Goal: Information Seeking & Learning: Learn about a topic

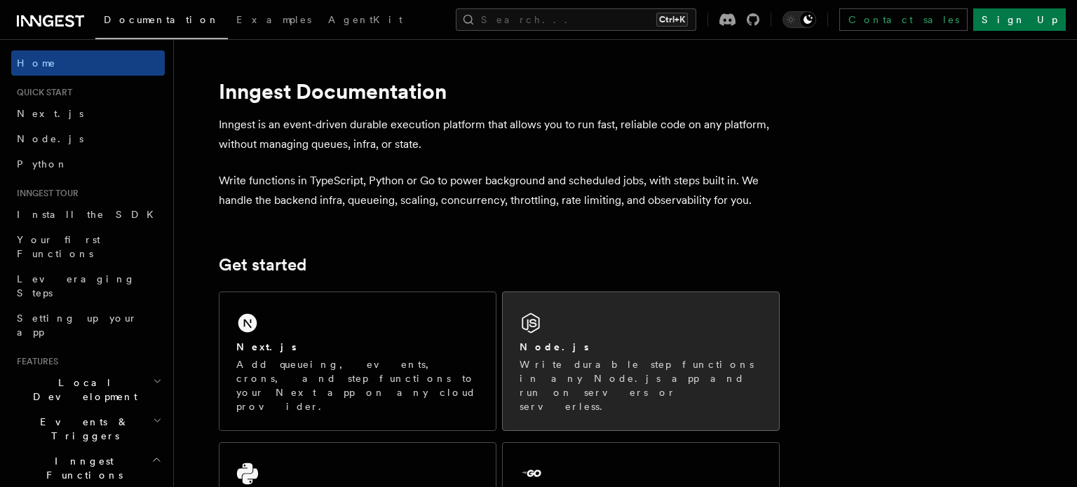
click at [577, 348] on div "Node.js" at bounding box center [641, 347] width 243 height 15
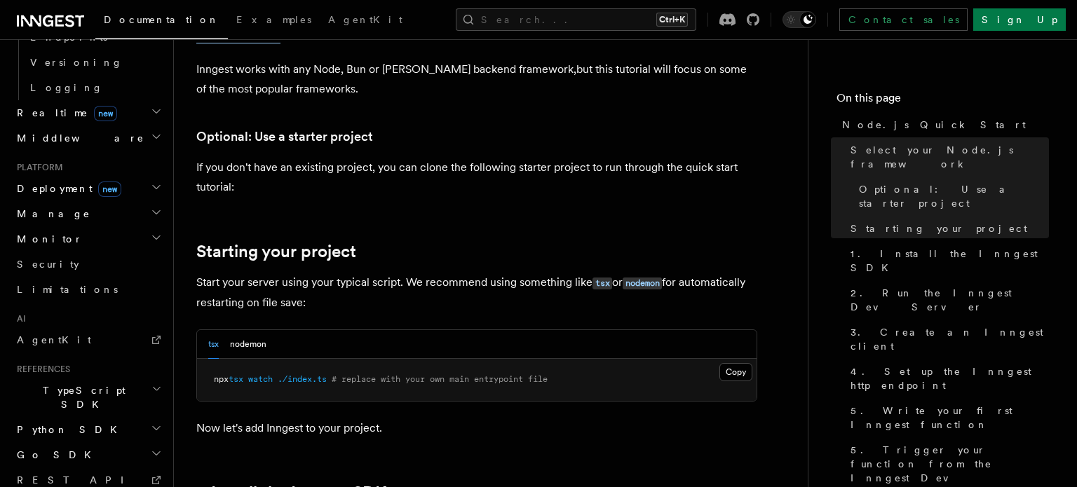
scroll to position [647, 0]
click at [87, 377] on h2 "TypeScript SDK" at bounding box center [88, 396] width 154 height 39
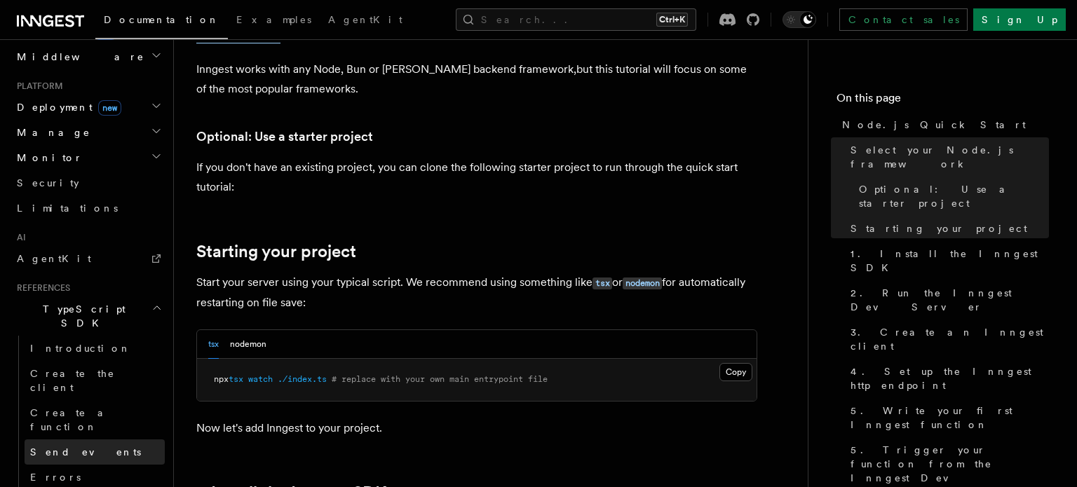
click at [93, 440] on link "Send events" at bounding box center [95, 452] width 140 height 25
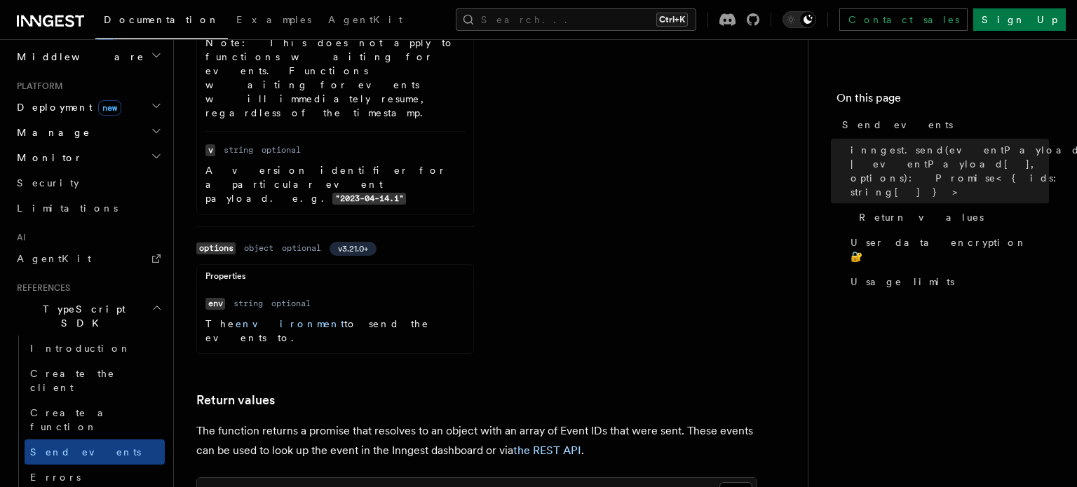
scroll to position [1454, 0]
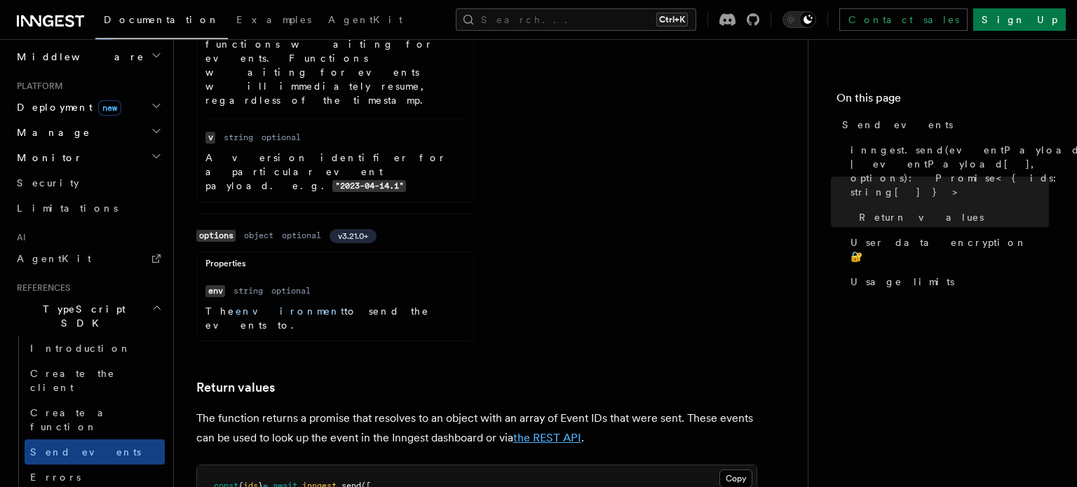
click at [560, 431] on link "the REST API" at bounding box center [547, 437] width 68 height 13
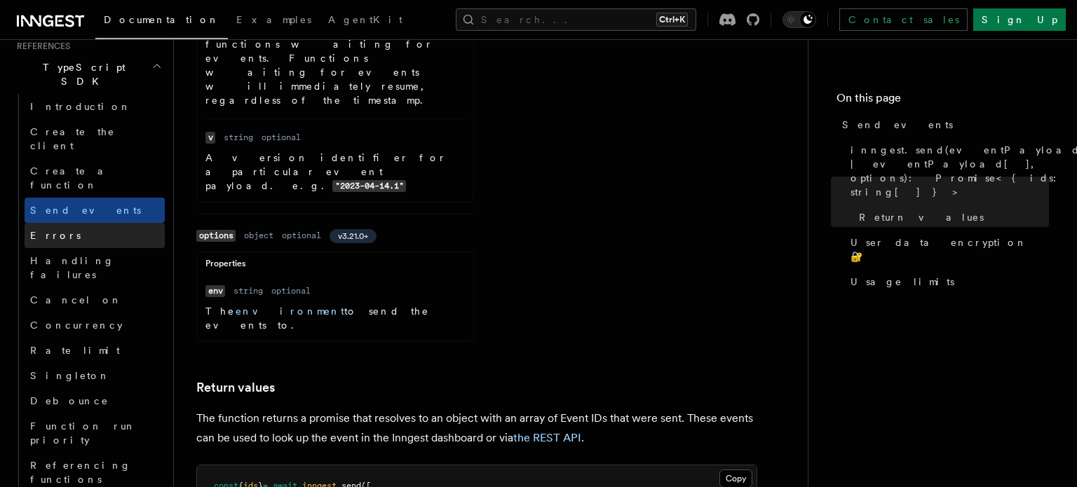
scroll to position [1051, 0]
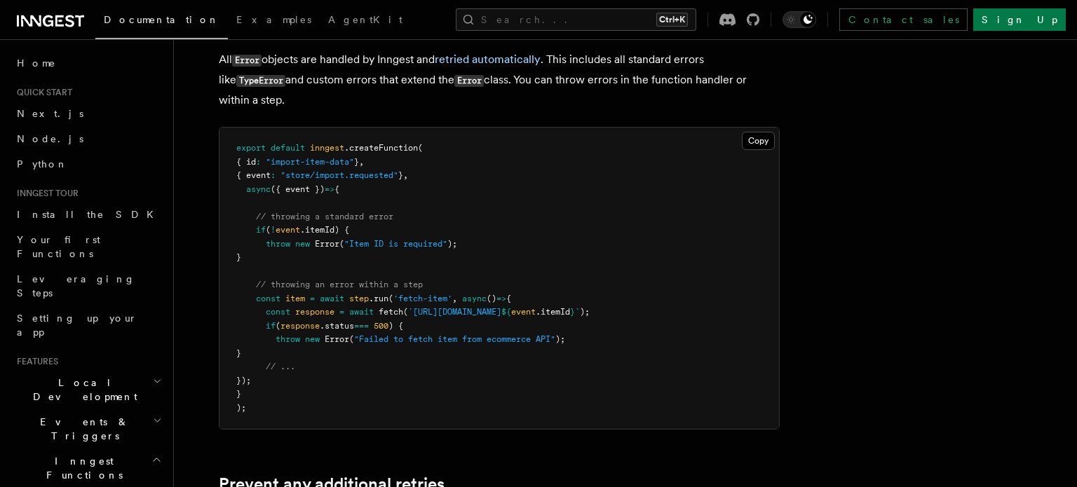
scroll to position [161, 0]
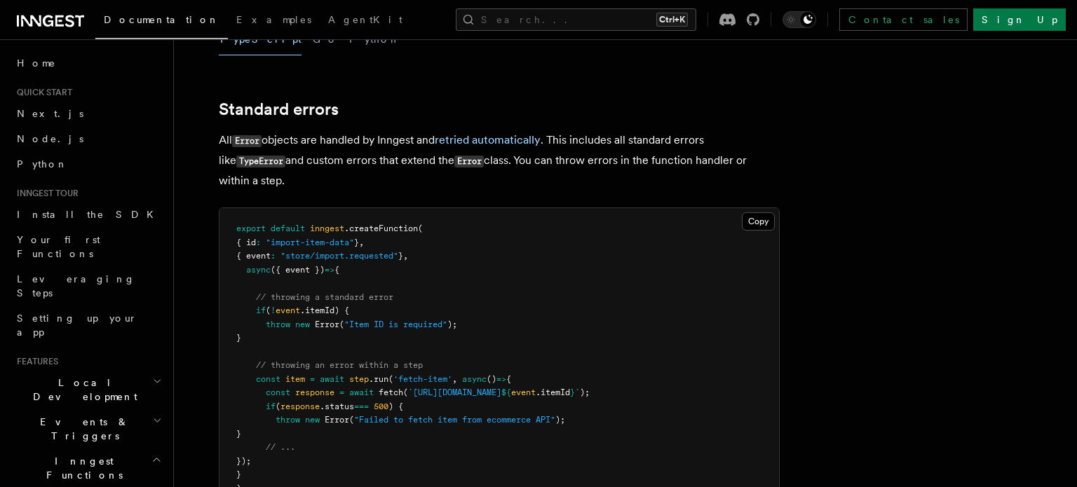
drag, startPoint x: 614, startPoint y: 203, endPoint x: 585, endPoint y: 190, distance: 31.4
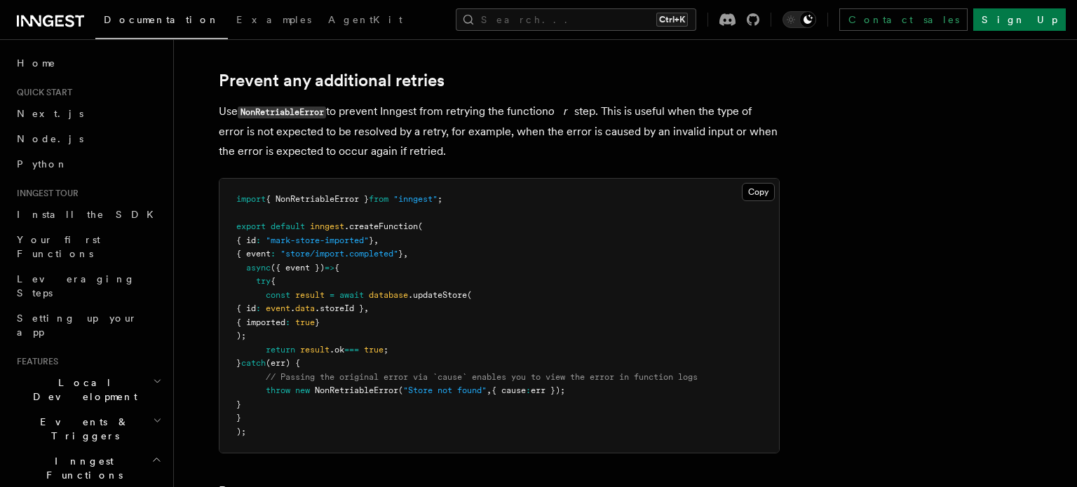
scroll to position [727, 0]
